Goal: Information Seeking & Learning: Learn about a topic

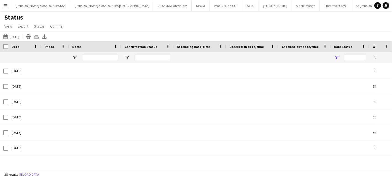
type input "**********"
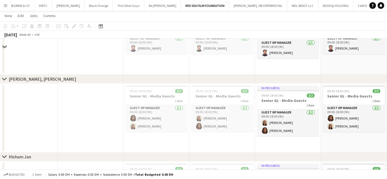
scroll to position [1193, 0]
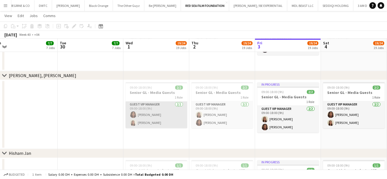
click at [148, 118] on app-card-role "Guest VIP Manager 2/2 09:00-18:00 (9h) Leen AlAttar malak nassif" at bounding box center [157, 114] width 62 height 27
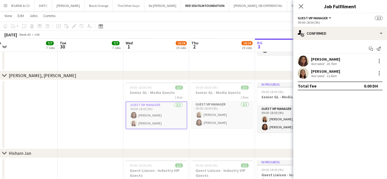
click at [321, 71] on div "malak nassif" at bounding box center [325, 71] width 29 height 5
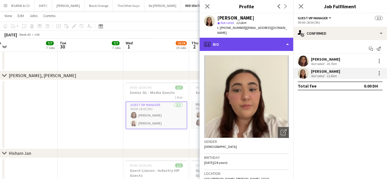
click at [236, 38] on div "profile Bio" at bounding box center [247, 44] width 94 height 13
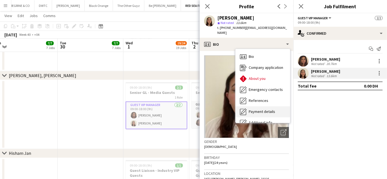
click at [258, 106] on div "Payment details Payment details" at bounding box center [263, 111] width 55 height 11
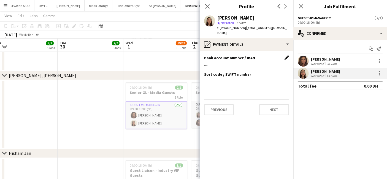
click at [286, 55] on app-icon "Edit this field" at bounding box center [287, 57] width 4 height 4
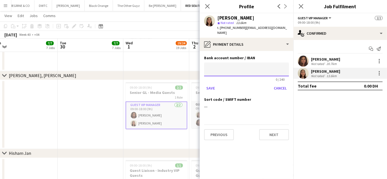
click at [228, 65] on input at bounding box center [246, 70] width 85 height 14
paste input "**********"
type input "**********"
click at [212, 84] on button "Save" at bounding box center [210, 88] width 13 height 9
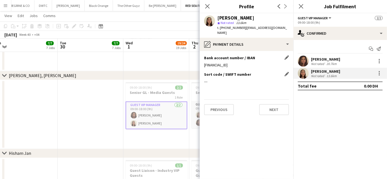
drag, startPoint x: 284, startPoint y: 69, endPoint x: 271, endPoint y: 72, distance: 13.2
click at [285, 72] on app-icon "Edit this field" at bounding box center [287, 74] width 4 height 4
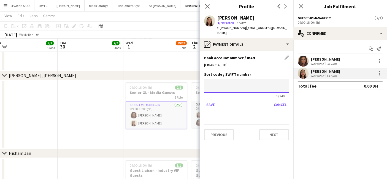
click at [217, 83] on input at bounding box center [246, 86] width 85 height 14
paste input "********"
type input "********"
click at [214, 100] on button "Save" at bounding box center [210, 104] width 13 height 9
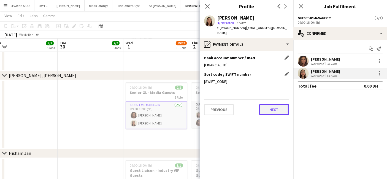
click at [279, 105] on button "Next" at bounding box center [274, 109] width 30 height 11
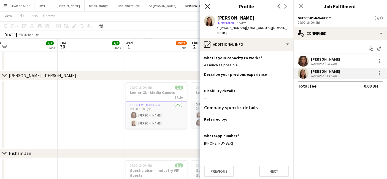
click at [207, 7] on icon "Close pop-in" at bounding box center [207, 6] width 5 height 5
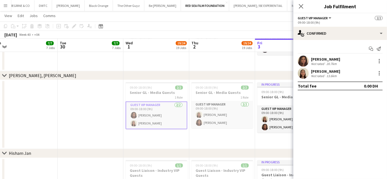
click at [320, 74] on div "Not rated" at bounding box center [318, 76] width 14 height 4
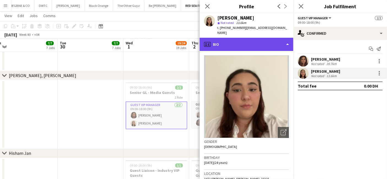
click at [248, 38] on div "profile Bio" at bounding box center [247, 44] width 94 height 13
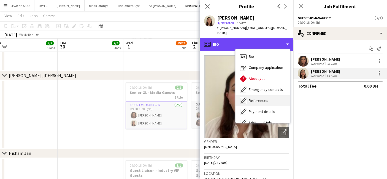
scroll to position [40, 0]
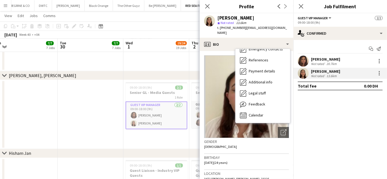
click at [255, 154] on div "Birthday 24-12-2000 (24 years)" at bounding box center [246, 162] width 85 height 16
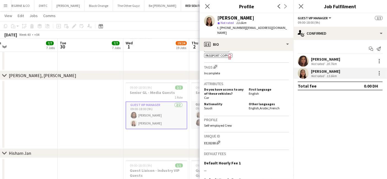
scroll to position [214, 0]
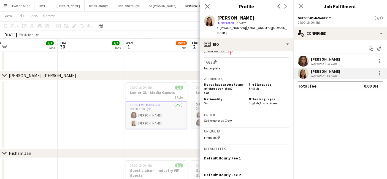
drag, startPoint x: 204, startPoint y: 97, endPoint x: 212, endPoint y: 97, distance: 8.0
click at [212, 97] on div "Nationality Saudi" at bounding box center [225, 101] width 42 height 8
copy span "Saudi"
click at [317, 59] on div "Leen AlAttar" at bounding box center [325, 59] width 29 height 5
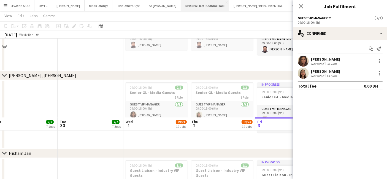
scroll to position [1271, 0]
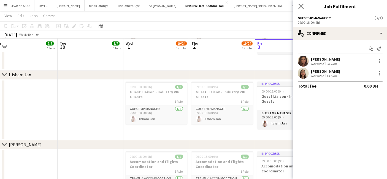
click at [298, 6] on app-icon "Close pop-in" at bounding box center [301, 6] width 8 height 8
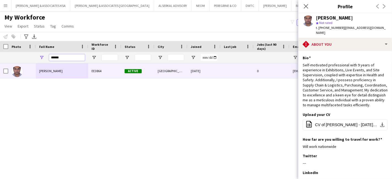
drag, startPoint x: 77, startPoint y: 56, endPoint x: 21, endPoint y: 56, distance: 55.6
click at [21, 56] on div "******" at bounding box center [353, 57] width 707 height 11
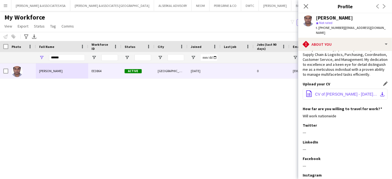
click at [338, 91] on button "office-file-sheet CV of Bino Mathew - March 2024 (1).pdf download-bottom" at bounding box center [344, 94] width 85 height 11
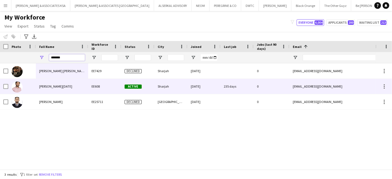
type input "*******"
click at [56, 87] on span "Humayun Raja" at bounding box center [55, 86] width 33 height 4
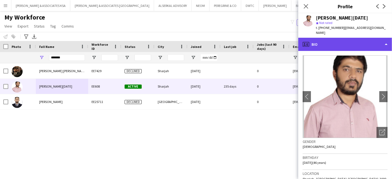
click at [351, 40] on div "profile Bio" at bounding box center [345, 44] width 94 height 13
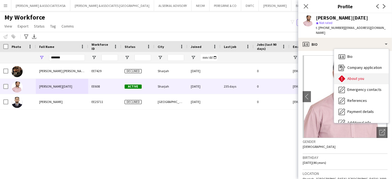
click at [353, 76] on span "About you" at bounding box center [355, 78] width 17 height 5
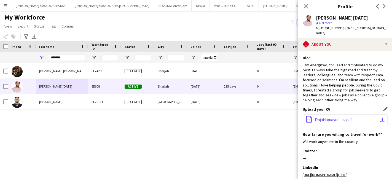
click at [338, 118] on span "RajaHumayun_cv.pdf" at bounding box center [333, 120] width 37 height 4
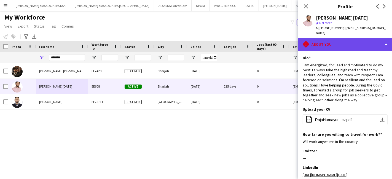
click at [335, 38] on div "rhombus-alert About you" at bounding box center [345, 44] width 94 height 13
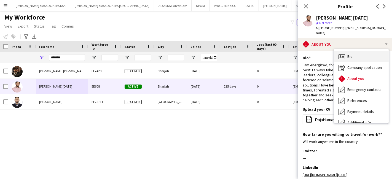
click at [354, 54] on div "Bio Bio" at bounding box center [361, 56] width 55 height 11
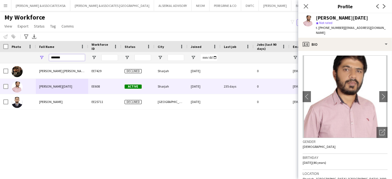
drag, startPoint x: 69, startPoint y: 58, endPoint x: 12, endPoint y: 55, distance: 57.4
click at [12, 55] on div "*******" at bounding box center [353, 57] width 707 height 11
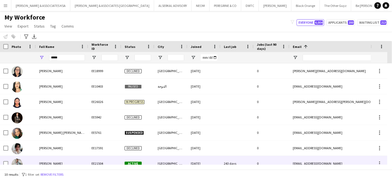
click at [52, 161] on div "Jacques Van Der Merwe" at bounding box center [62, 163] width 52 height 15
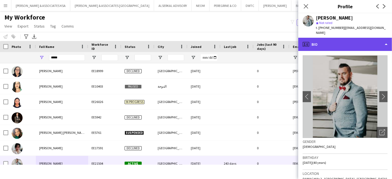
click at [348, 42] on div "profile Bio" at bounding box center [345, 44] width 94 height 13
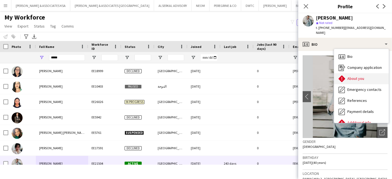
click at [358, 76] on span "About you" at bounding box center [355, 78] width 17 height 5
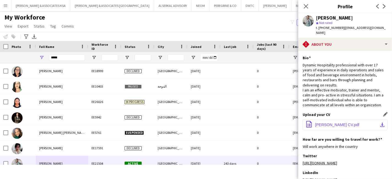
click at [333, 123] on span "Jacques Van Der Merwe CV.pdf" at bounding box center [337, 125] width 44 height 4
drag, startPoint x: 75, startPoint y: 56, endPoint x: 36, endPoint y: 56, distance: 38.8
click at [36, 56] on div "*****" at bounding box center [62, 57] width 52 height 11
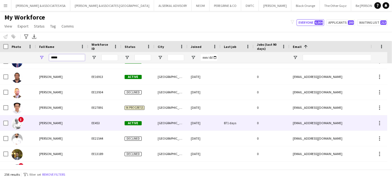
scroll to position [428, 0]
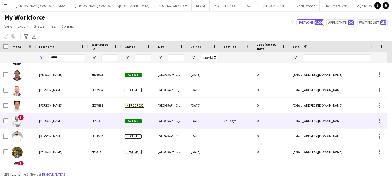
click at [55, 121] on span "Anas Sawaftah" at bounding box center [50, 121] width 23 height 4
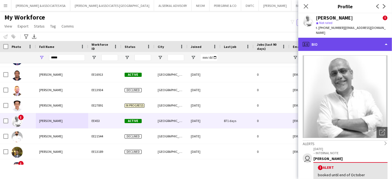
click at [347, 38] on div "profile Bio" at bounding box center [345, 44] width 94 height 13
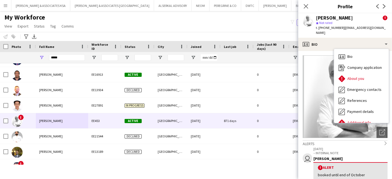
click at [275, 19] on div "My Workforce View Views Default view Julie New view Update view Delete view Edi…" at bounding box center [196, 22] width 392 height 19
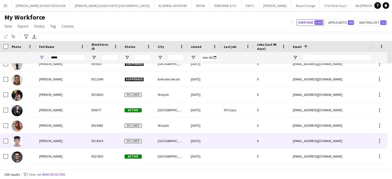
scroll to position [0, 0]
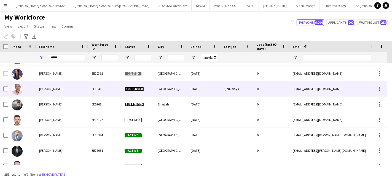
click at [54, 88] on span "Anas Abdalla" at bounding box center [50, 89] width 23 height 4
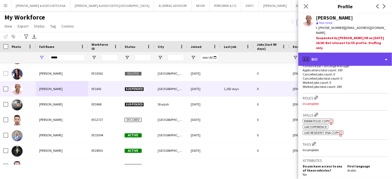
click at [350, 53] on div "profile Bio" at bounding box center [345, 59] width 94 height 13
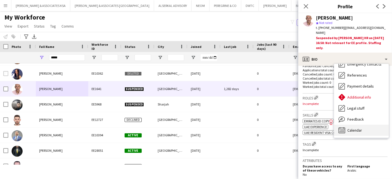
click at [355, 128] on span "Calendar" at bounding box center [354, 130] width 15 height 5
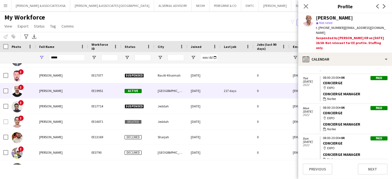
click at [59, 89] on div "Anas Abdallah" at bounding box center [62, 90] width 52 height 15
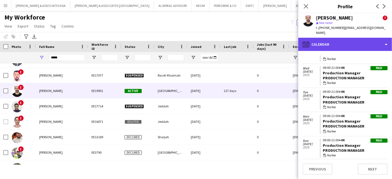
click at [332, 45] on div "calendar-full Calendar" at bounding box center [345, 44] width 94 height 13
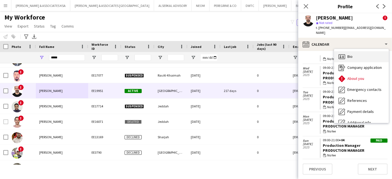
click at [347, 56] on span "Bio" at bounding box center [349, 56] width 5 height 5
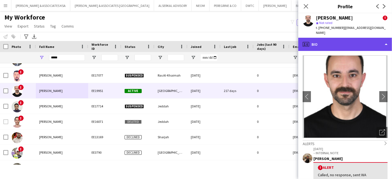
click at [323, 44] on div "profile Bio" at bounding box center [345, 44] width 94 height 13
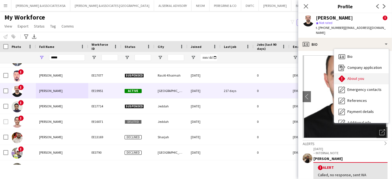
click at [346, 76] on div "About you About you" at bounding box center [361, 78] width 55 height 11
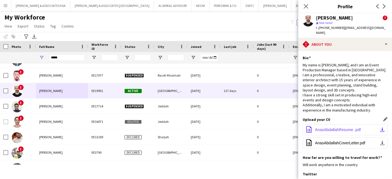
click at [335, 129] on span "AnasAbdallahResume .pdf" at bounding box center [338, 130] width 46 height 4
drag, startPoint x: 68, startPoint y: 58, endPoint x: 37, endPoint y: 58, distance: 30.9
click at [37, 58] on div "****" at bounding box center [62, 57] width 52 height 11
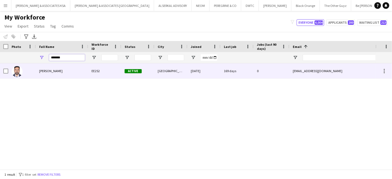
type input "*******"
click at [44, 70] on span "Krushna Wadia" at bounding box center [50, 71] width 23 height 4
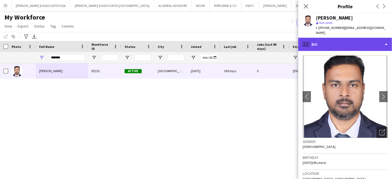
click at [349, 41] on div "profile Bio" at bounding box center [345, 44] width 94 height 13
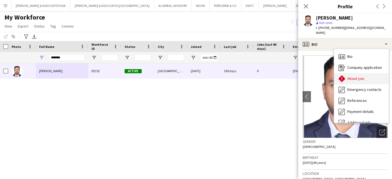
click at [357, 76] on span "About you" at bounding box center [355, 78] width 17 height 5
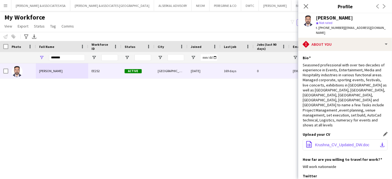
click at [333, 143] on span "Krushna_CV_Updated_DW.doc" at bounding box center [342, 145] width 54 height 4
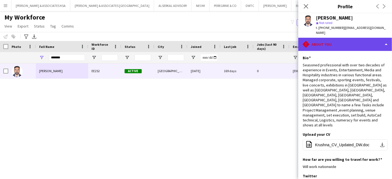
click at [314, 38] on div "rhombus-alert About you" at bounding box center [345, 44] width 94 height 13
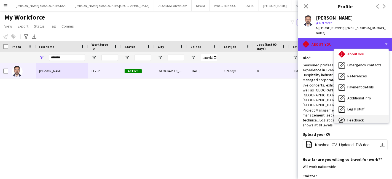
scroll to position [40, 0]
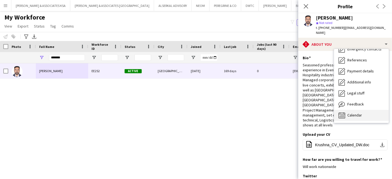
click at [347, 110] on div "Calendar Calendar" at bounding box center [361, 115] width 55 height 11
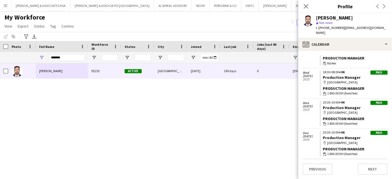
scroll to position [92, 0]
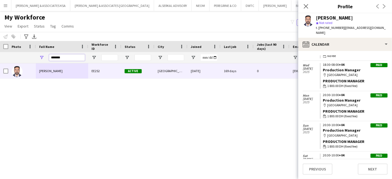
drag, startPoint x: 65, startPoint y: 58, endPoint x: 31, endPoint y: 60, distance: 34.3
click at [31, 60] on div "*******" at bounding box center [353, 57] width 707 height 11
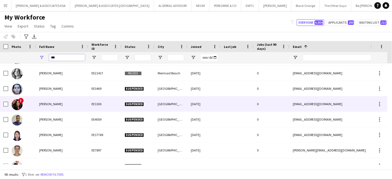
scroll to position [293, 0]
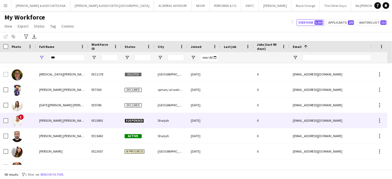
click at [55, 117] on div "Jacqueline Susan" at bounding box center [62, 120] width 52 height 15
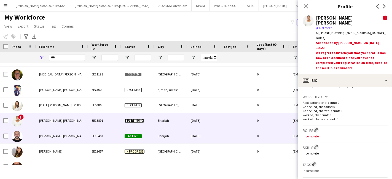
click at [42, 135] on span "Abdul Majid Ashfaque" at bounding box center [62, 136] width 47 height 4
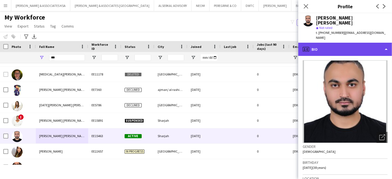
click at [342, 44] on div "profile Bio" at bounding box center [345, 49] width 94 height 13
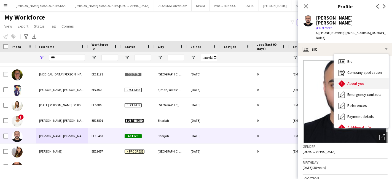
click at [348, 81] on span "About you" at bounding box center [355, 83] width 17 height 5
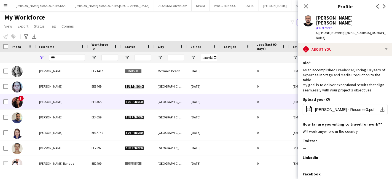
click at [55, 98] on div "eduarda marques" at bounding box center [62, 101] width 52 height 15
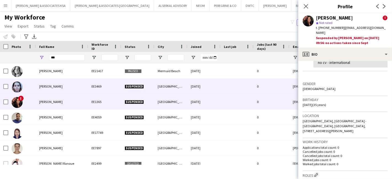
click at [50, 85] on span "Dominique Zornitta" at bounding box center [50, 86] width 23 height 4
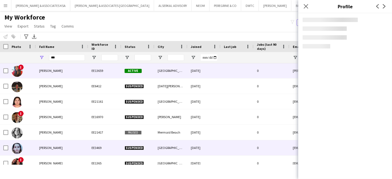
click at [56, 67] on div "Claudia Roque" at bounding box center [62, 70] width 52 height 15
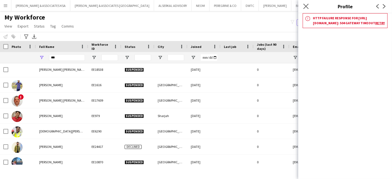
click at [303, 6] on app-icon "Close pop-in" at bounding box center [306, 6] width 8 height 8
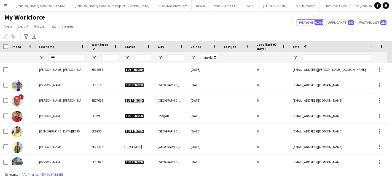
drag, startPoint x: 62, startPoint y: 59, endPoint x: 9, endPoint y: 59, distance: 52.9
click at [9, 59] on div "***" at bounding box center [353, 57] width 707 height 11
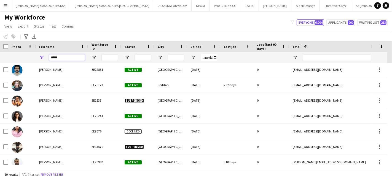
scroll to position [68, 0]
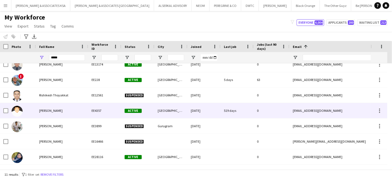
click at [48, 112] on span "rishik kanwar" at bounding box center [50, 111] width 23 height 4
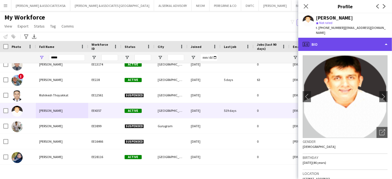
click at [353, 42] on div "profile Bio" at bounding box center [345, 44] width 94 height 13
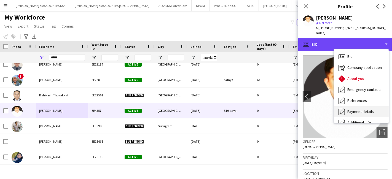
scroll to position [40, 0]
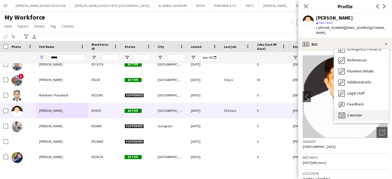
click at [364, 110] on div "Calendar Calendar" at bounding box center [361, 115] width 55 height 11
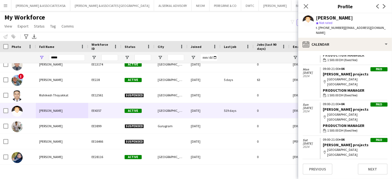
scroll to position [658, 0]
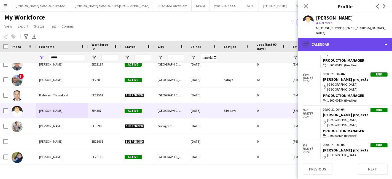
click at [323, 42] on div "calendar-full Calendar" at bounding box center [345, 44] width 94 height 13
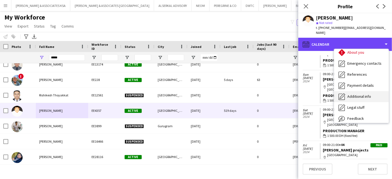
scroll to position [0, 0]
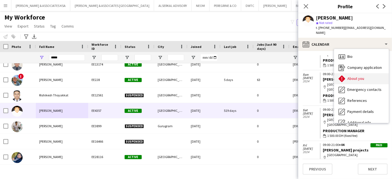
click at [352, 76] on span "About you" at bounding box center [355, 78] width 17 height 5
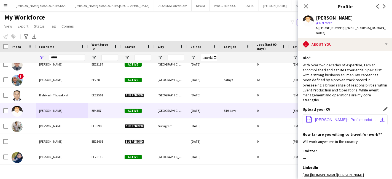
click at [327, 125] on button "office-file-sheet Rishik's Profile updated.pdf download-bottom" at bounding box center [344, 119] width 85 height 11
click at [70, 59] on input "*****" at bounding box center [67, 57] width 36 height 7
type input "*"
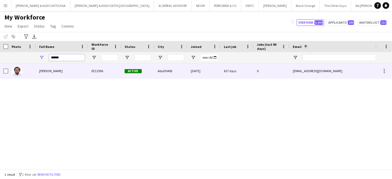
type input "******"
click at [46, 73] on span "ahmed bedawi" at bounding box center [50, 71] width 23 height 4
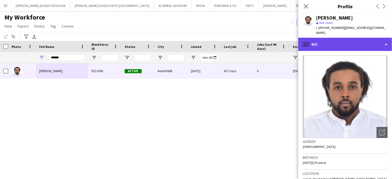
click at [345, 40] on div "profile Bio" at bounding box center [345, 44] width 94 height 13
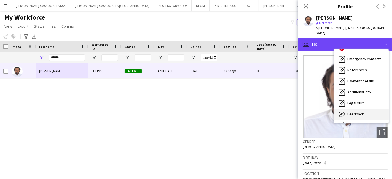
scroll to position [40, 0]
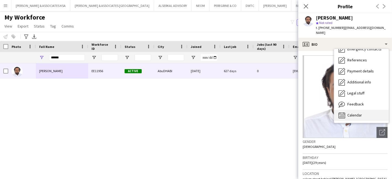
click at [356, 113] on span "Calendar" at bounding box center [354, 115] width 15 height 5
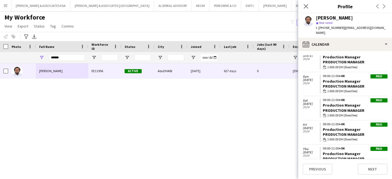
scroll to position [398, 0]
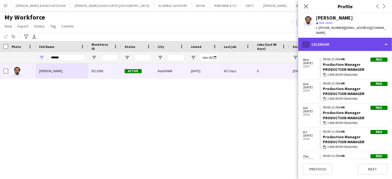
click at [328, 40] on div "calendar-full Calendar" at bounding box center [345, 44] width 94 height 13
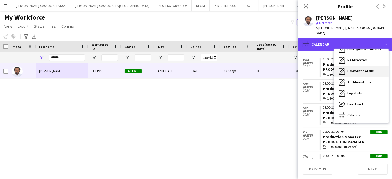
scroll to position [0, 0]
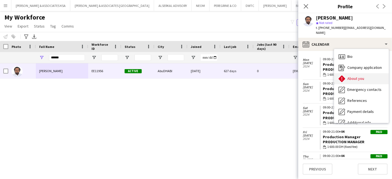
click at [353, 76] on span "About you" at bounding box center [355, 78] width 17 height 5
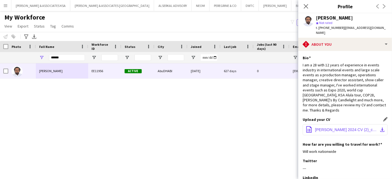
click at [331, 128] on span "AHMED RASHEED 2024 CV (2)_compressed (1).pdf" at bounding box center [346, 130] width 62 height 4
click at [302, 7] on app-icon "Close pop-in" at bounding box center [306, 6] width 8 height 8
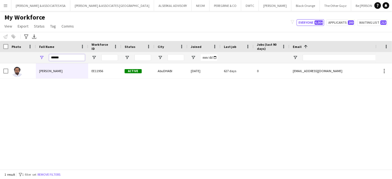
drag, startPoint x: 75, startPoint y: 57, endPoint x: 22, endPoint y: 57, distance: 53.2
click at [22, 57] on div "******" at bounding box center [353, 57] width 707 height 11
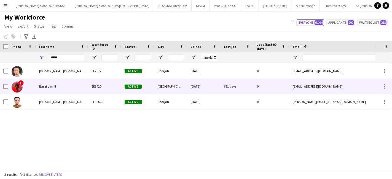
click at [55, 86] on div "Baset Jamil" at bounding box center [62, 86] width 52 height 15
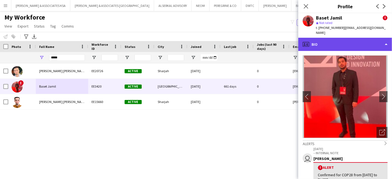
click at [359, 40] on div "profile Bio" at bounding box center [345, 44] width 94 height 13
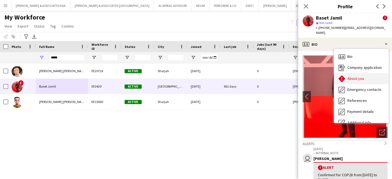
click at [358, 73] on div "About you About you" at bounding box center [361, 78] width 55 height 11
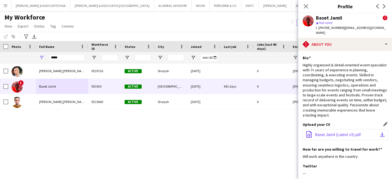
click at [356, 129] on button "office-file-sheet Baset Jamil (Latest v3).pdf download-bottom" at bounding box center [344, 134] width 85 height 11
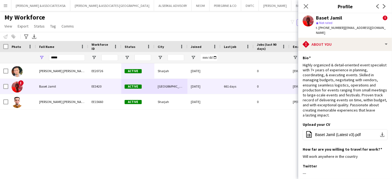
drag, startPoint x: 124, startPoint y: 85, endPoint x: 89, endPoint y: 104, distance: 39.7
click at [93, 101] on div "Abdul Baset Faqiri EE20726 Active Sharjah 05-02-2024 0 a.basetfaqiri@gmail.com …" at bounding box center [353, 86] width 707 height 46
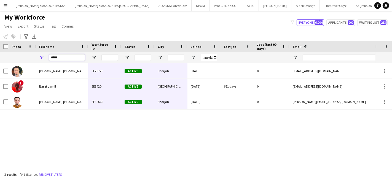
drag, startPoint x: 72, startPoint y: 60, endPoint x: 25, endPoint y: 61, distance: 47.4
click at [25, 61] on div "*****" at bounding box center [353, 57] width 707 height 11
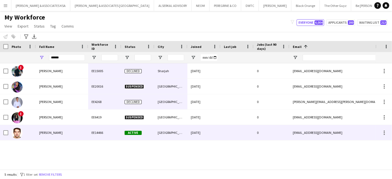
click at [53, 134] on span "shamil bekbulatov" at bounding box center [50, 133] width 23 height 4
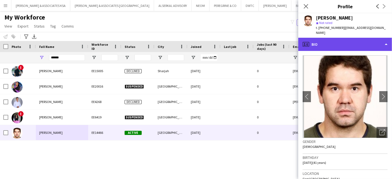
click at [353, 38] on div "profile Bio" at bounding box center [345, 44] width 94 height 13
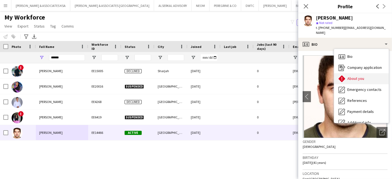
click at [358, 77] on div "About you About you" at bounding box center [361, 78] width 55 height 11
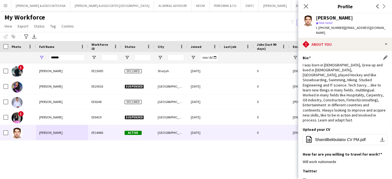
scroll to position [31, 0]
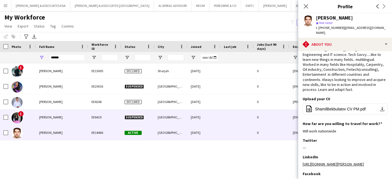
click at [56, 119] on span "Shamila Ilyas" at bounding box center [50, 117] width 23 height 4
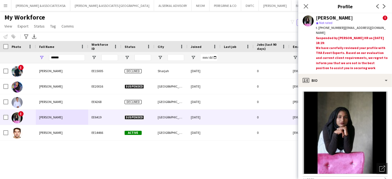
click at [356, 87] on app-crew-profile-bio "Open photos pop-in Alerts chevron-right user 15-06-2022 – INTERNAL NOTE Majed A…" at bounding box center [345, 133] width 94 height 92
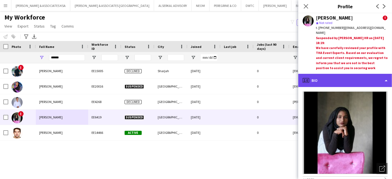
click at [356, 84] on div "profile Bio" at bounding box center [345, 80] width 94 height 13
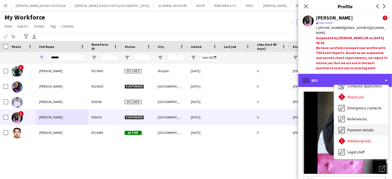
scroll to position [40, 0]
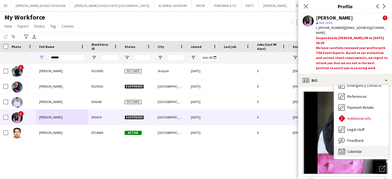
click at [359, 147] on div "Calendar Calendar" at bounding box center [361, 151] width 55 height 11
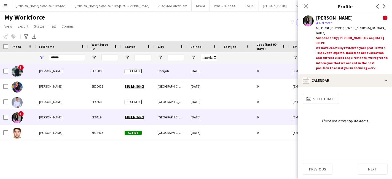
click at [55, 72] on span "Mohammed Shamil" at bounding box center [50, 71] width 23 height 4
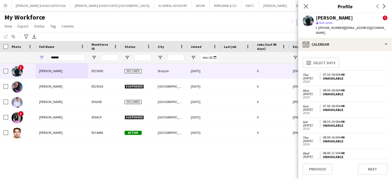
drag, startPoint x: 66, startPoint y: 54, endPoint x: 41, endPoint y: 57, distance: 25.3
click at [41, 57] on div "******" at bounding box center [62, 57] width 52 height 11
drag, startPoint x: 70, startPoint y: 55, endPoint x: 13, endPoint y: 60, distance: 57.2
click at [13, 60] on div "******" at bounding box center [353, 57] width 707 height 11
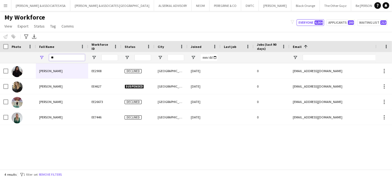
type input "*"
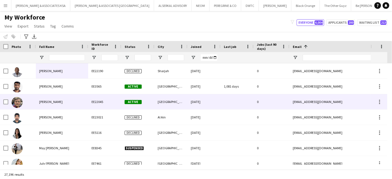
click at [51, 100] on span "Igor Dergachev" at bounding box center [50, 102] width 23 height 4
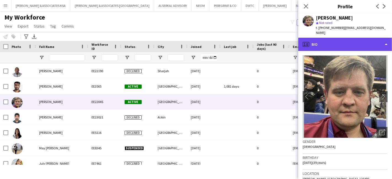
click at [353, 38] on div "profile Bio" at bounding box center [345, 44] width 94 height 13
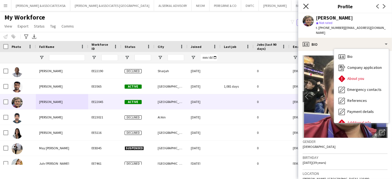
click at [303, 6] on icon "Close pop-in" at bounding box center [305, 6] width 5 height 5
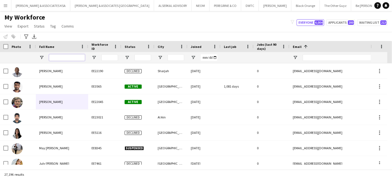
click at [72, 55] on input "Full Name Filter Input" at bounding box center [67, 57] width 36 height 7
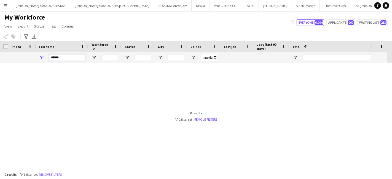
type input "******"
click at [203, 120] on link "Remove filters" at bounding box center [205, 119] width 23 height 4
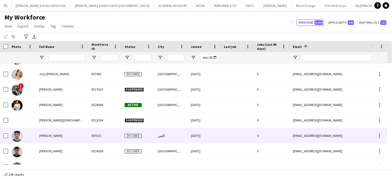
scroll to position [50, 0]
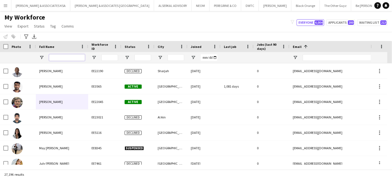
click at [57, 56] on input "Full Name Filter Input" at bounding box center [67, 57] width 36 height 7
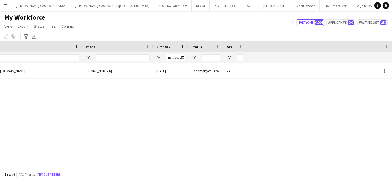
scroll to position [0, 331]
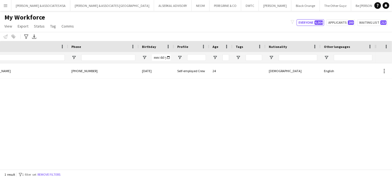
type input "*****"
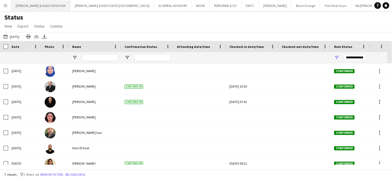
scroll to position [6, 0]
